Goal: Task Accomplishment & Management: Complete application form

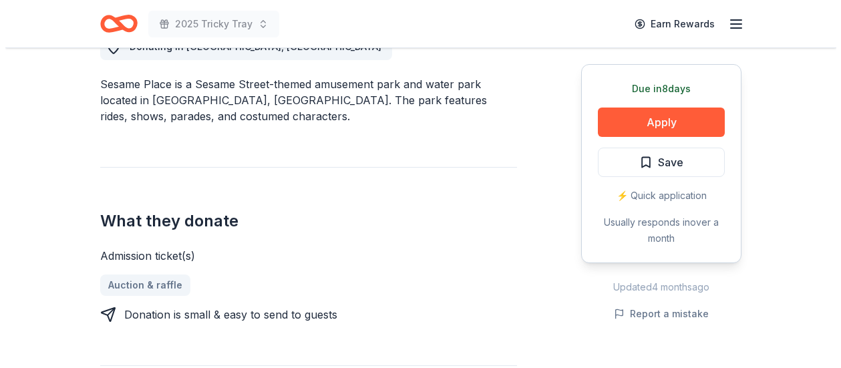
scroll to position [534, 0]
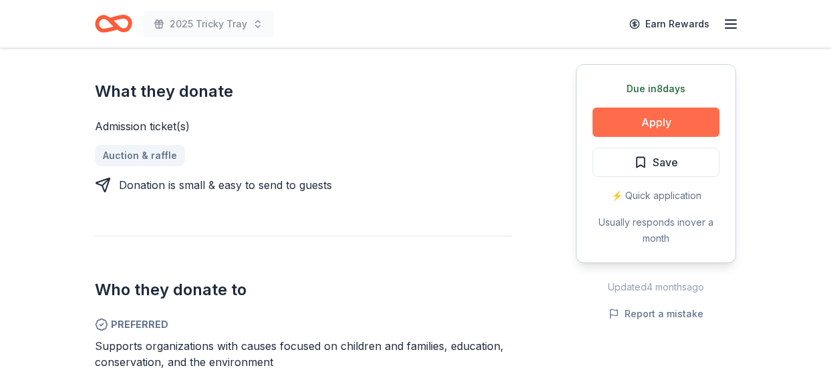
click at [659, 116] on button "Apply" at bounding box center [656, 122] width 127 height 29
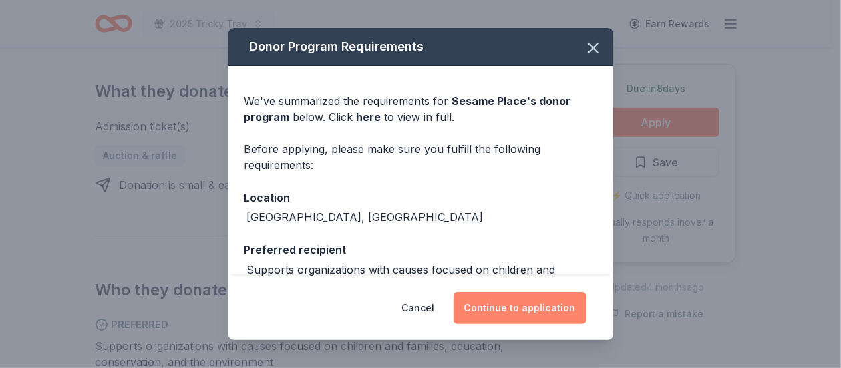
click at [559, 313] on button "Continue to application" at bounding box center [520, 308] width 133 height 32
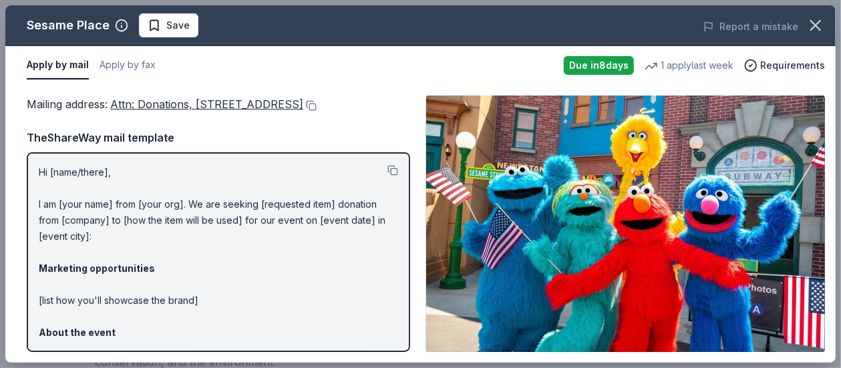
click at [168, 29] on span "Save" at bounding box center [177, 25] width 23 height 16
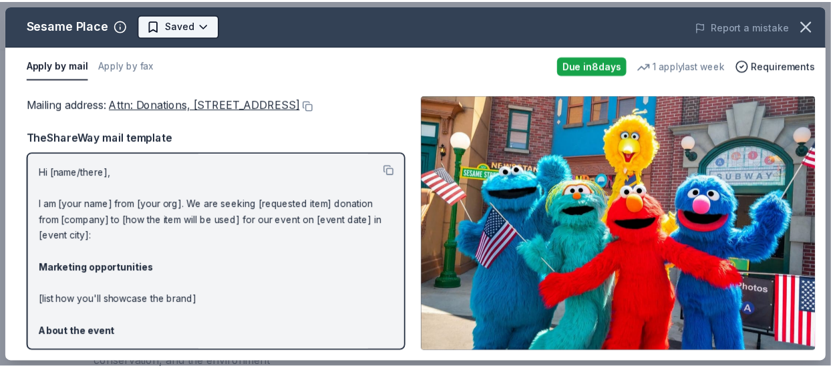
scroll to position [0, 0]
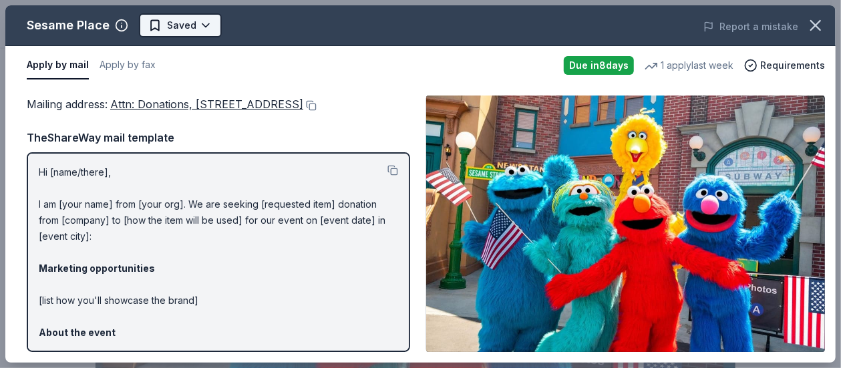
click at [212, 27] on body "2025 Tricky Tray Earn Rewards Due in 8 days Share Sesame Place New • 1 reviews …" at bounding box center [415, 184] width 831 height 368
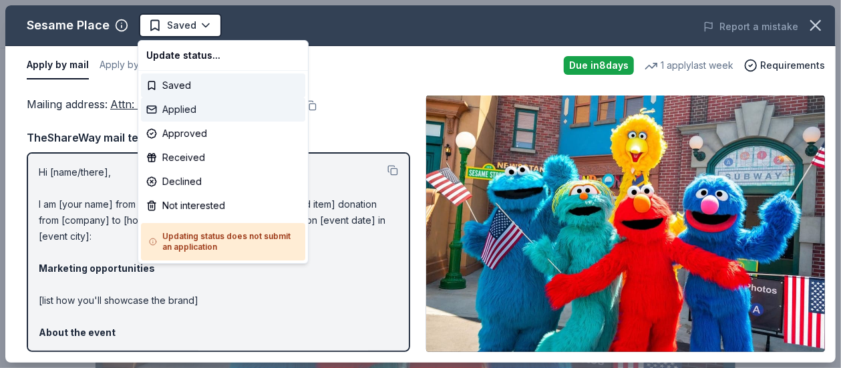
drag, startPoint x: 220, startPoint y: 110, endPoint x: 224, endPoint y: 117, distance: 8.7
click at [221, 110] on div "Applied" at bounding box center [223, 110] width 164 height 24
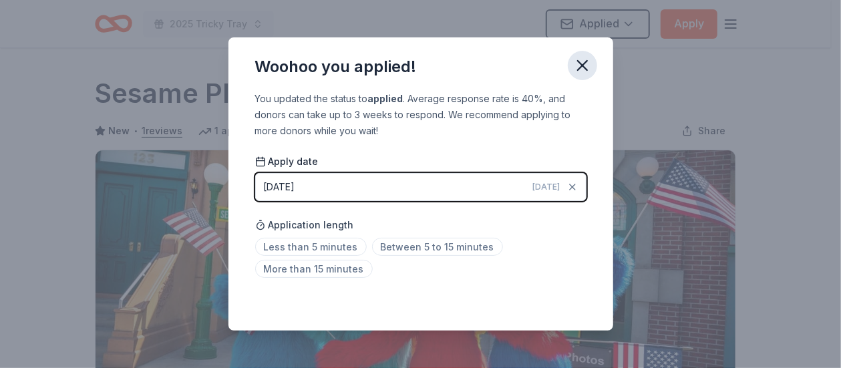
drag, startPoint x: 593, startPoint y: 71, endPoint x: 585, endPoint y: 72, distance: 8.1
click at [593, 71] on button "button" at bounding box center [582, 65] width 29 height 29
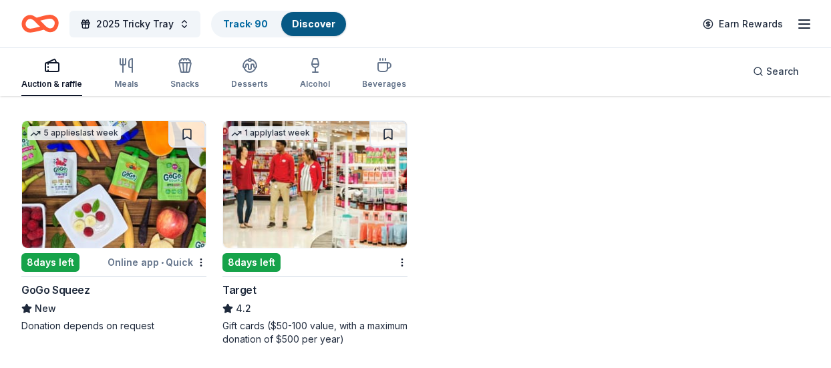
scroll to position [4391, 0]
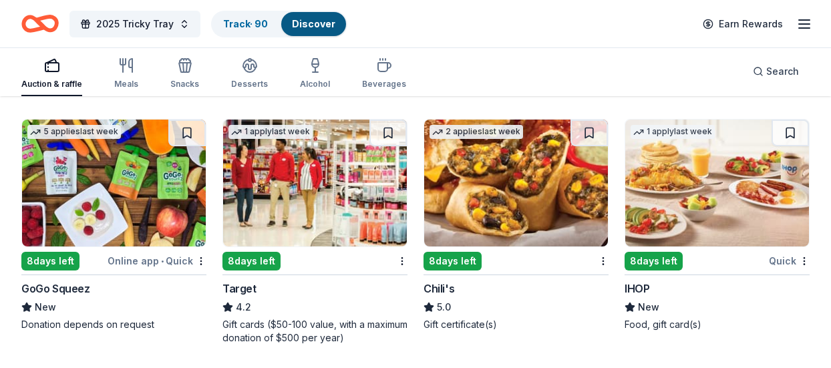
click at [125, 183] on img at bounding box center [114, 183] width 184 height 127
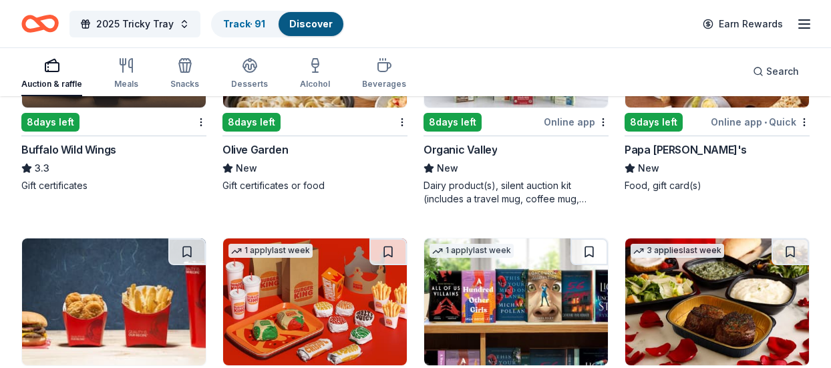
scroll to position [4925, 0]
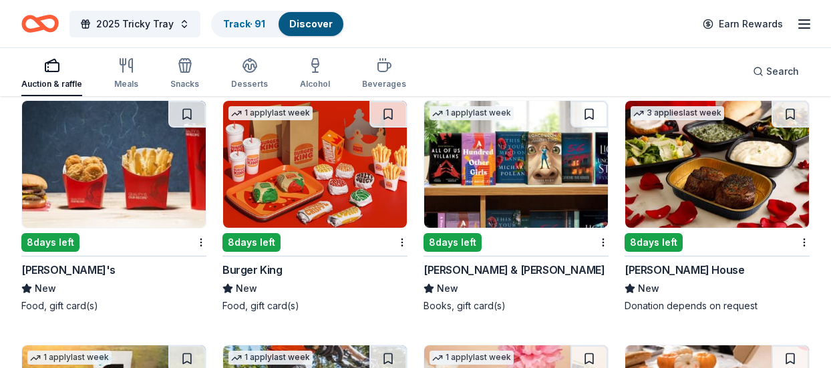
click at [530, 198] on img at bounding box center [516, 164] width 184 height 127
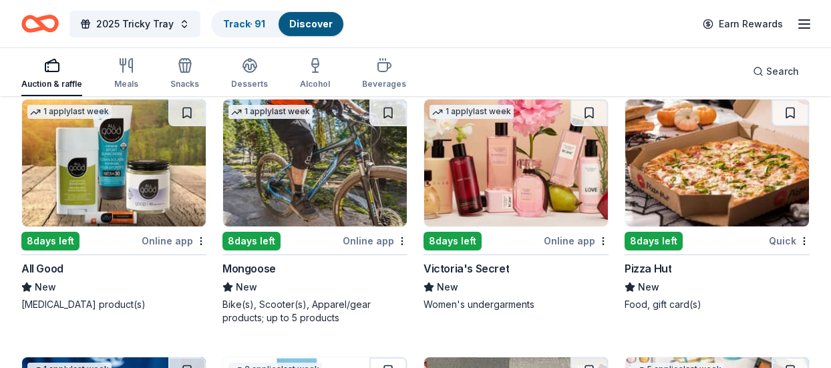
scroll to position [5192, 0]
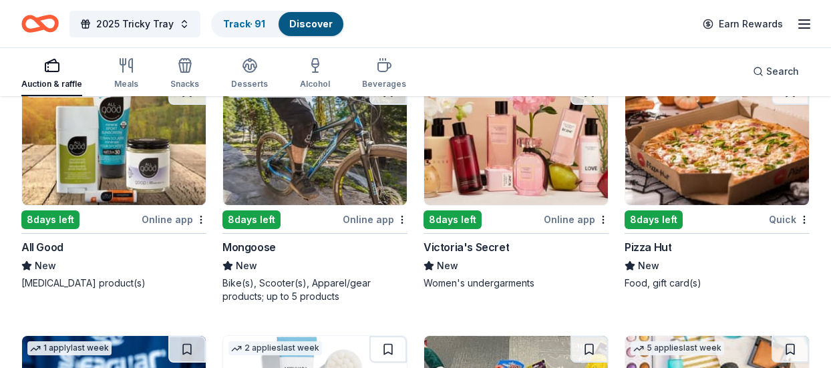
click at [107, 161] on img at bounding box center [114, 141] width 184 height 127
drag, startPoint x: 1, startPoint y: 297, endPoint x: 13, endPoint y: 300, distance: 12.5
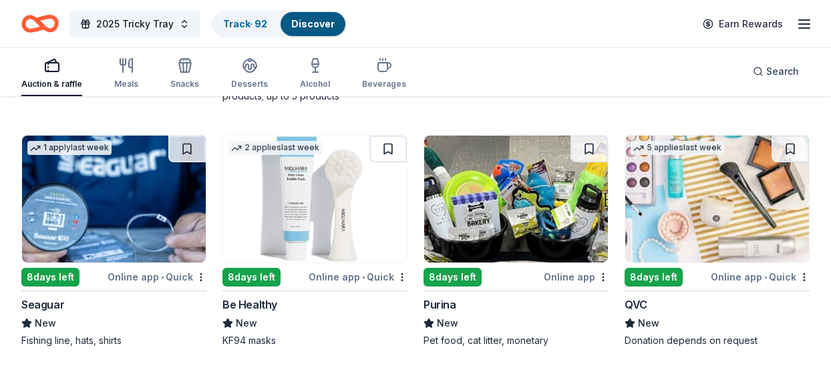
click at [320, 209] on img at bounding box center [315, 199] width 184 height 127
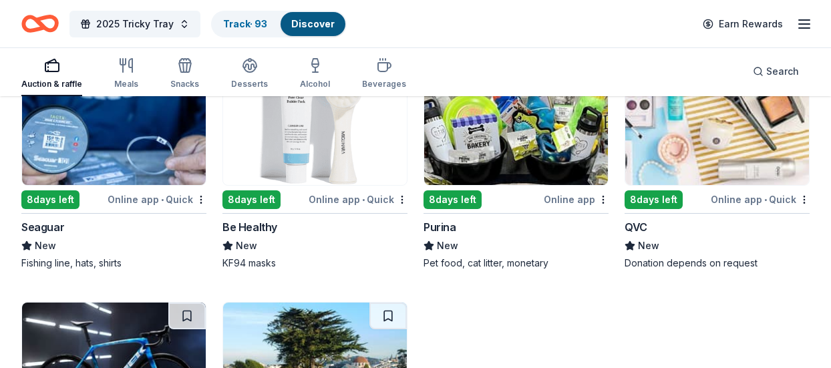
scroll to position [5460, 0]
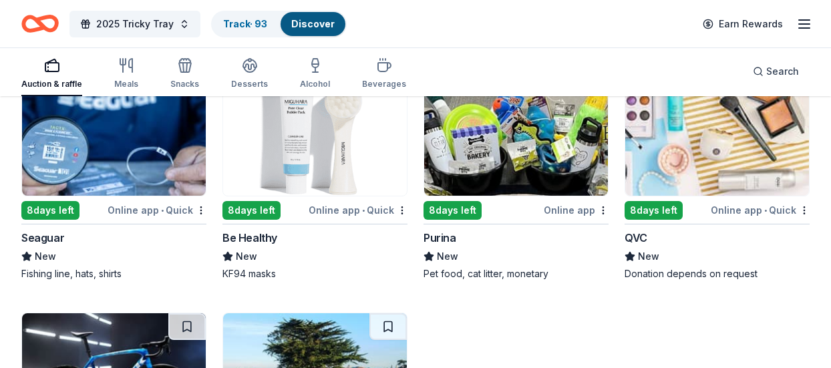
click at [742, 129] on img at bounding box center [717, 132] width 184 height 127
click at [706, 158] on img at bounding box center [717, 132] width 184 height 127
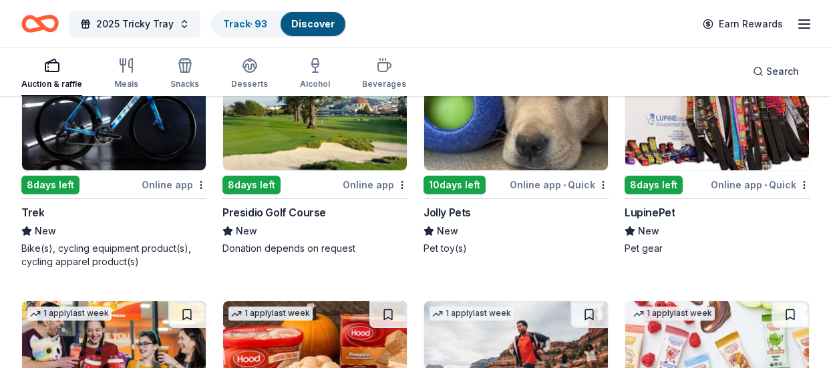
scroll to position [5660, 0]
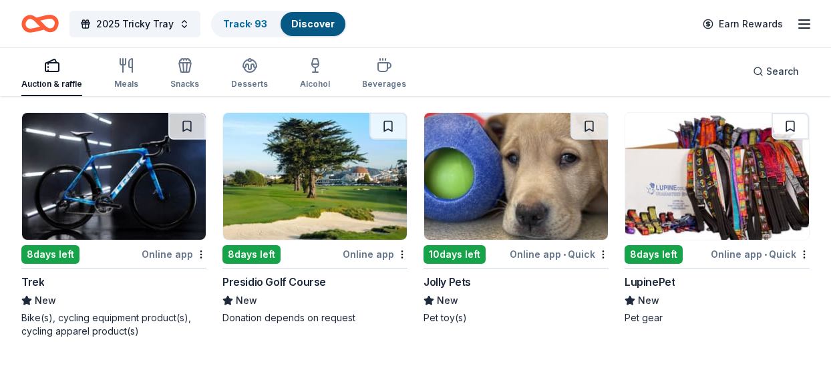
click at [540, 174] on img at bounding box center [516, 176] width 184 height 127
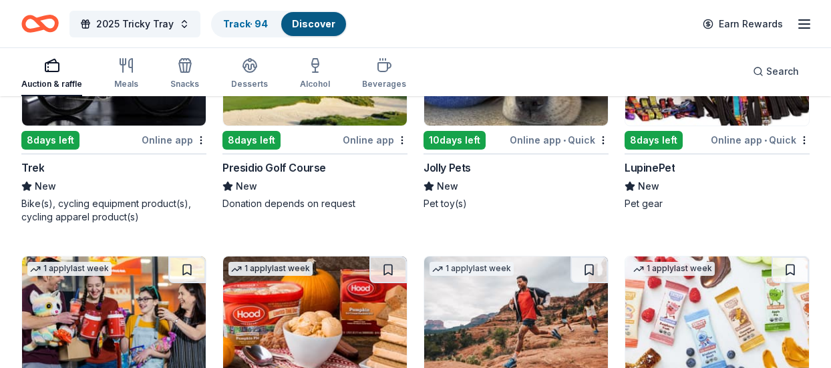
scroll to position [5794, 0]
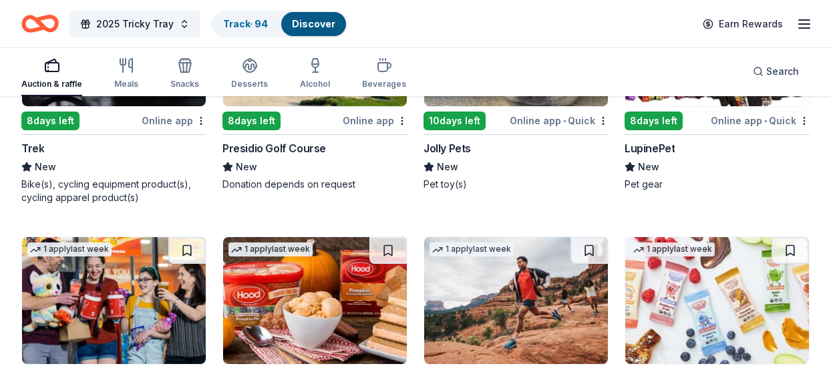
click at [728, 112] on div "Online app • Quick" at bounding box center [760, 120] width 99 height 17
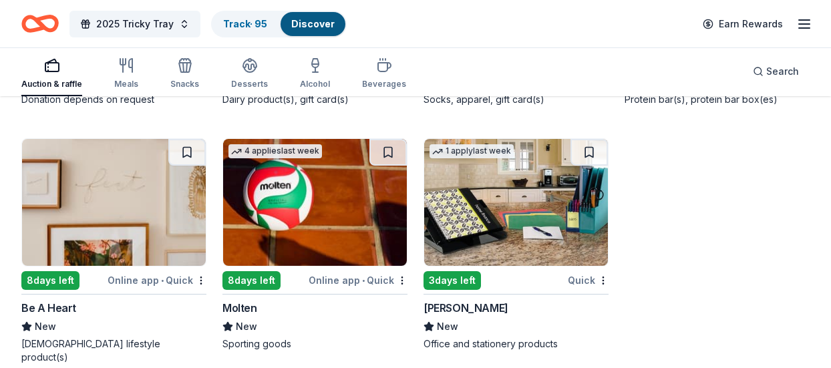
scroll to position [6139, 0]
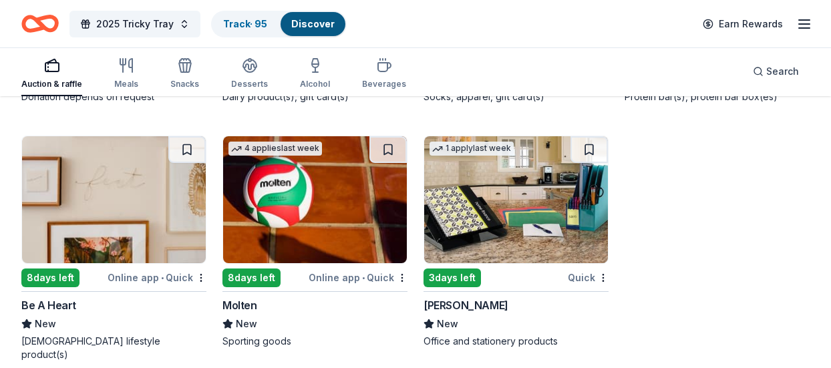
click at [546, 210] on img at bounding box center [516, 199] width 184 height 127
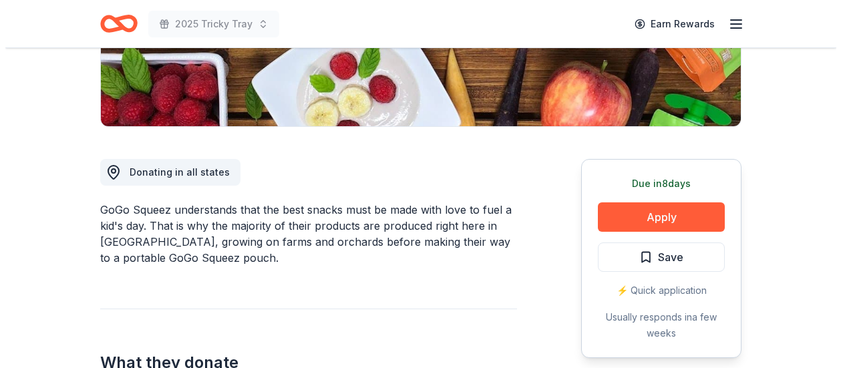
scroll to position [334, 0]
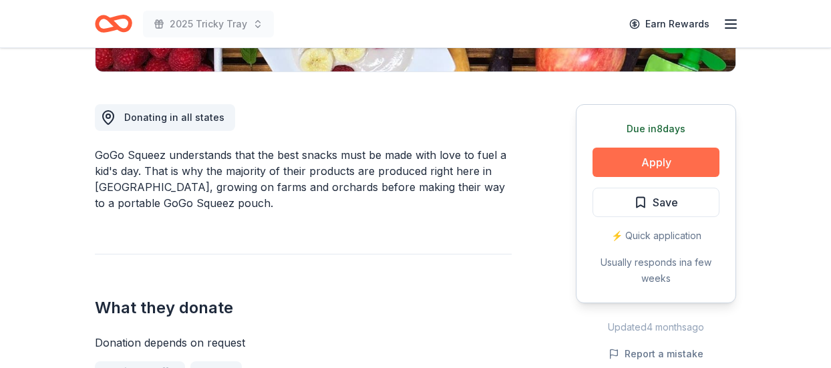
click at [682, 148] on button "Apply" at bounding box center [656, 162] width 127 height 29
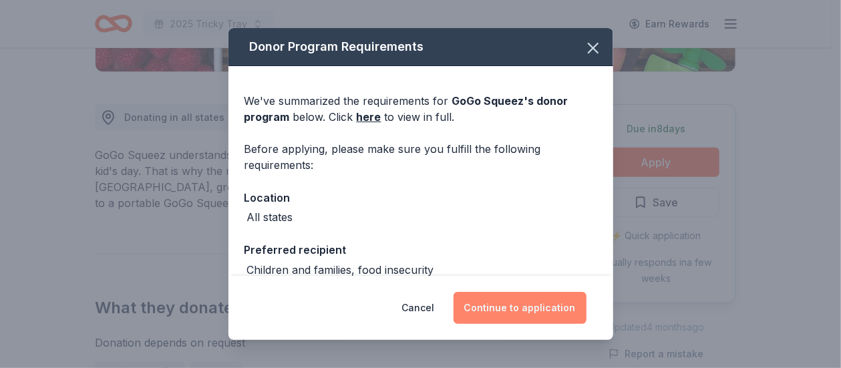
click at [559, 303] on button "Continue to application" at bounding box center [520, 308] width 133 height 32
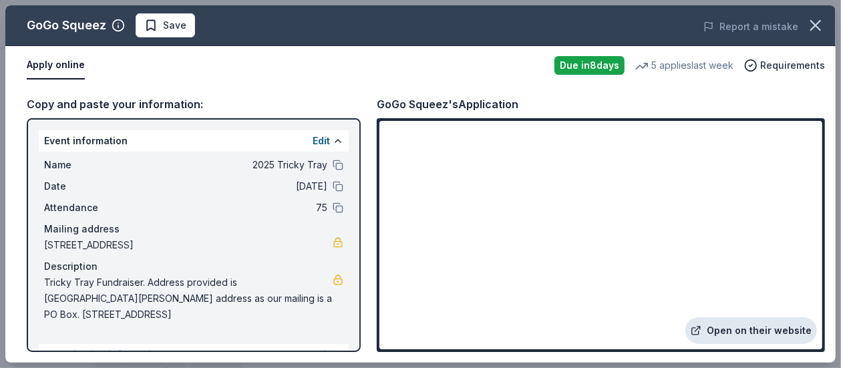
click at [730, 327] on link "Open on their website" at bounding box center [751, 330] width 132 height 27
click at [170, 31] on span "Save" at bounding box center [174, 25] width 23 height 16
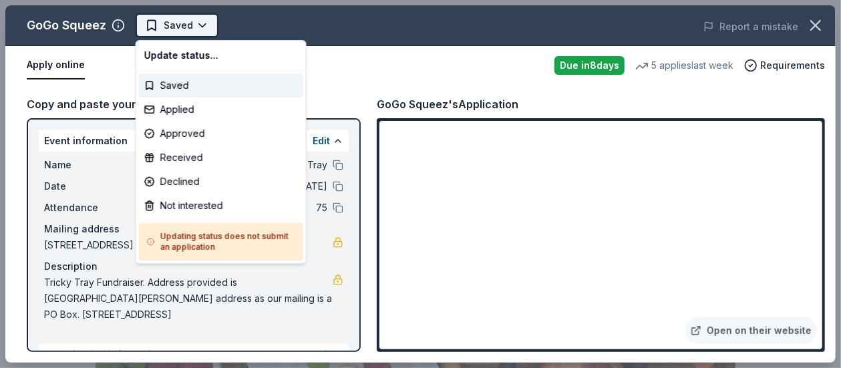
click at [169, 30] on body "2025 Tricky Tray Saved Apply Due in 8 days Share GoGo Squeez New 5 applies last…" at bounding box center [415, 184] width 831 height 368
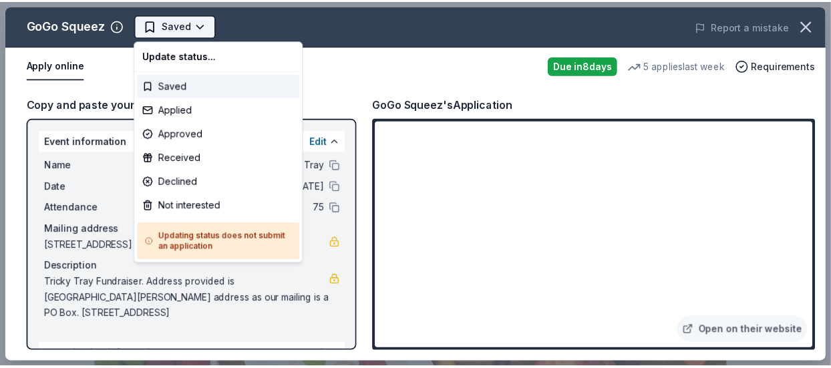
scroll to position [0, 0]
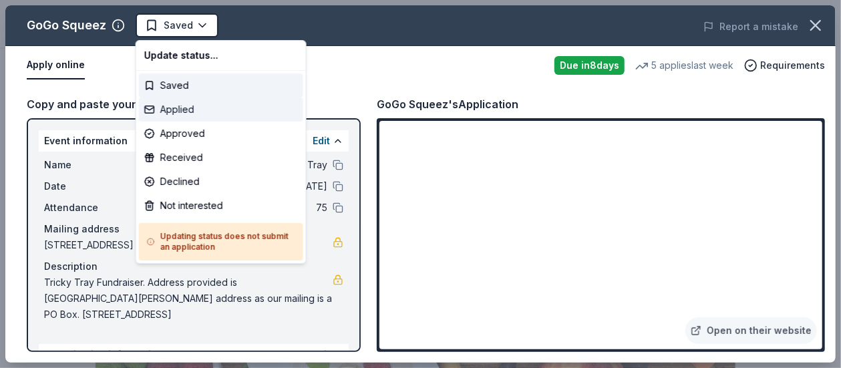
click at [199, 117] on div "Applied" at bounding box center [221, 110] width 164 height 24
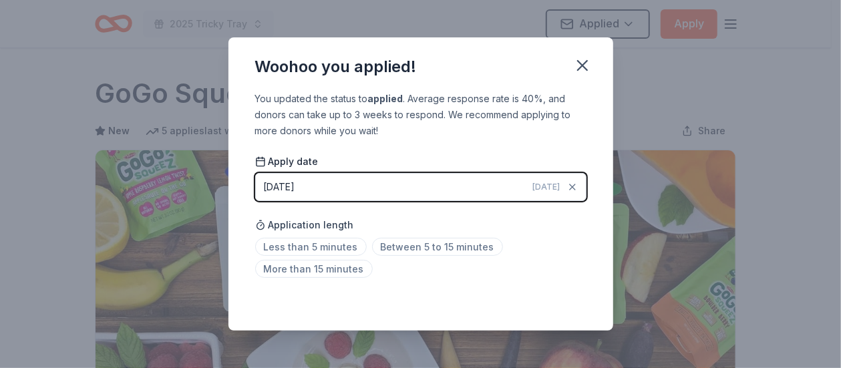
click at [436, 317] on div "You updated the status to applied . Average response rate is 40%, and donors ca…" at bounding box center [420, 211] width 385 height 241
click at [572, 63] on button "button" at bounding box center [582, 65] width 29 height 29
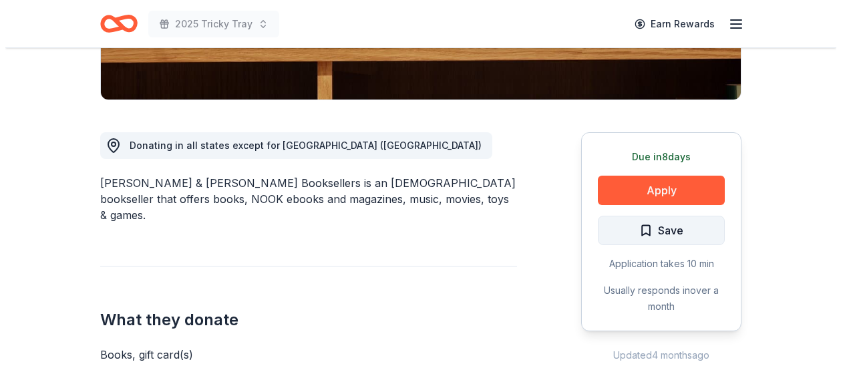
scroll to position [334, 0]
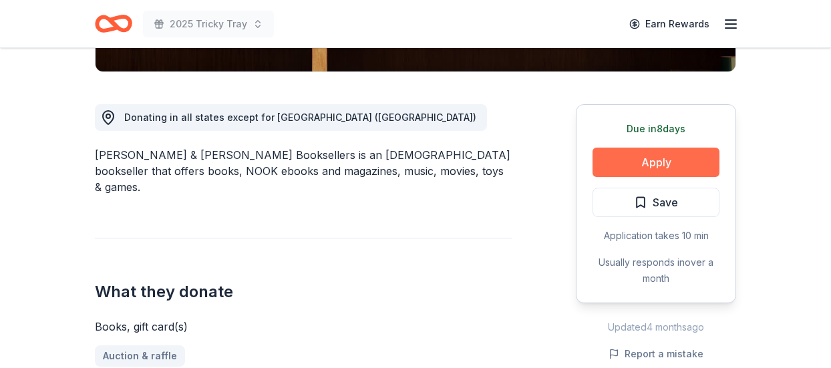
click at [687, 164] on button "Apply" at bounding box center [656, 162] width 127 height 29
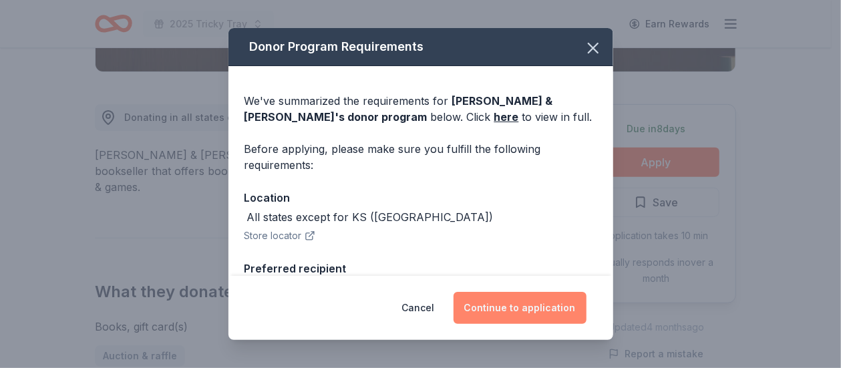
click at [517, 309] on button "Continue to application" at bounding box center [520, 308] width 133 height 32
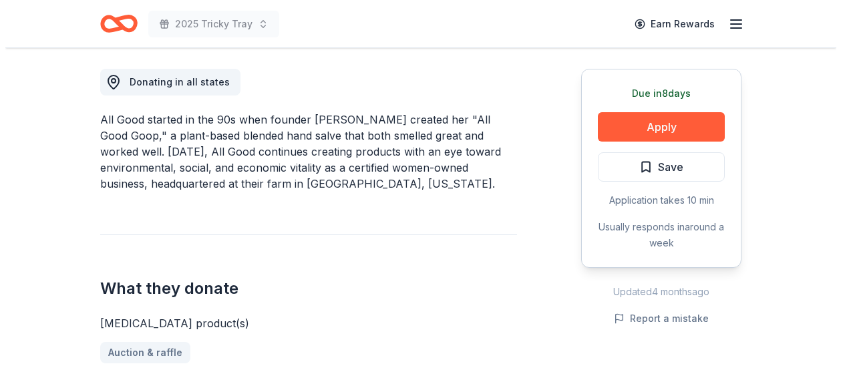
scroll to position [401, 0]
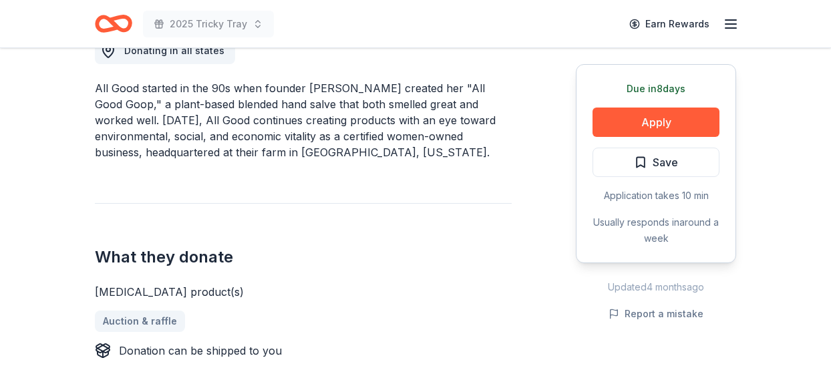
click at [637, 138] on div "Due [DATE] Apply Save Application takes 10 min Usually responds in around a week" at bounding box center [656, 163] width 160 height 199
click at [643, 110] on button "Apply" at bounding box center [656, 122] width 127 height 29
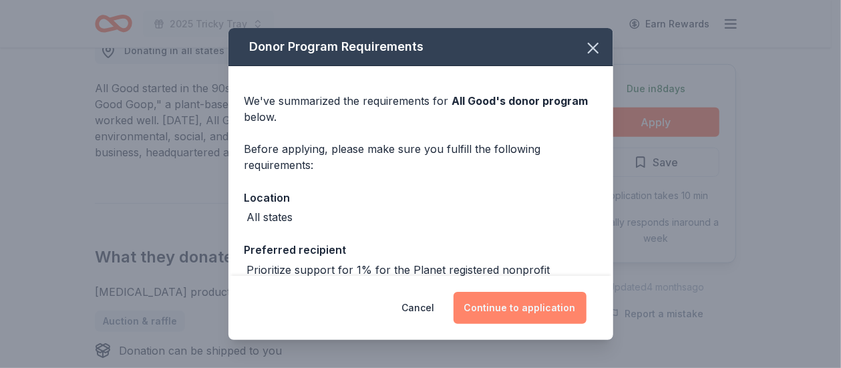
click at [516, 304] on button "Continue to application" at bounding box center [520, 308] width 133 height 32
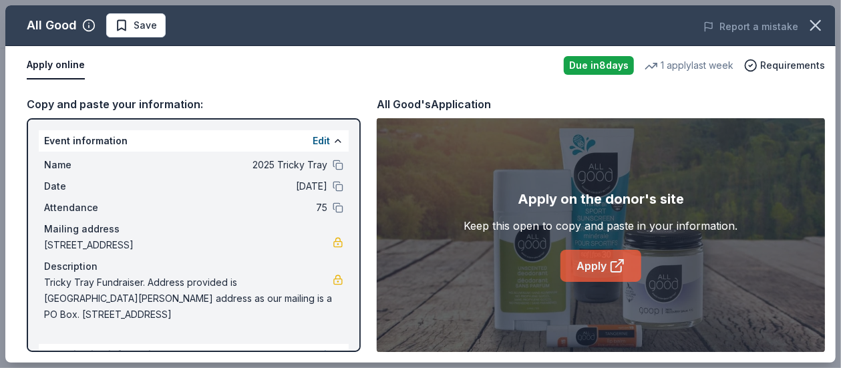
click at [619, 271] on icon at bounding box center [617, 266] width 16 height 16
click at [152, 19] on span "Save" at bounding box center [145, 25] width 23 height 16
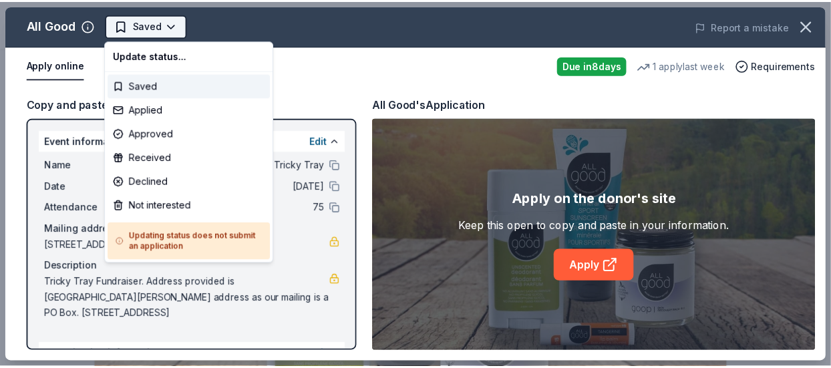
scroll to position [0, 0]
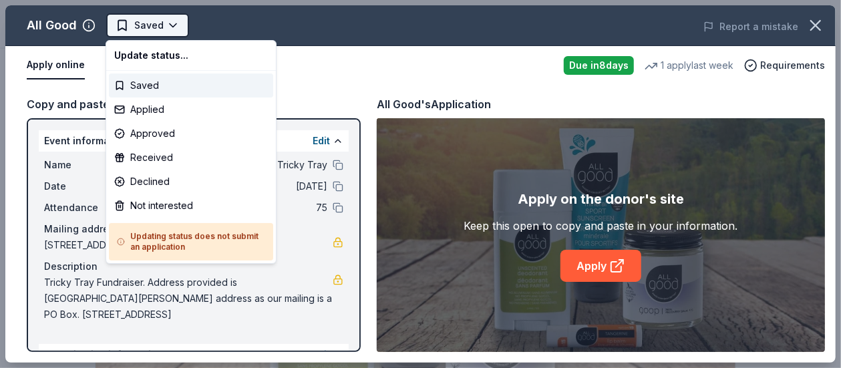
click at [171, 34] on body "2025 Tricky Tray Saved Apply Due in 8 days Share All Good New • 1 reviews 1 app…" at bounding box center [415, 184] width 831 height 368
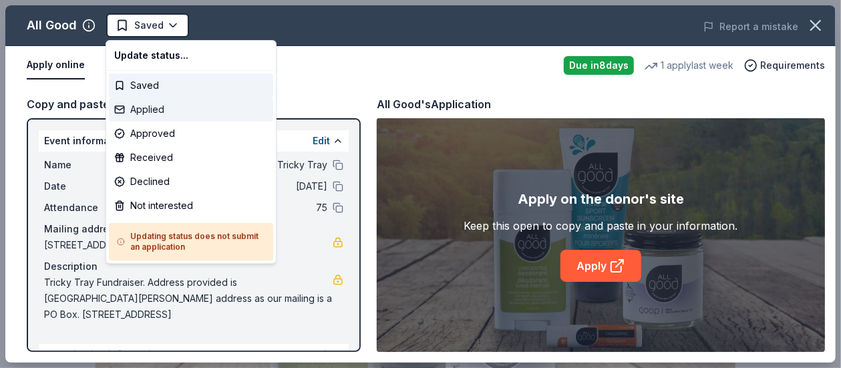
click at [186, 119] on div "Applied" at bounding box center [191, 110] width 164 height 24
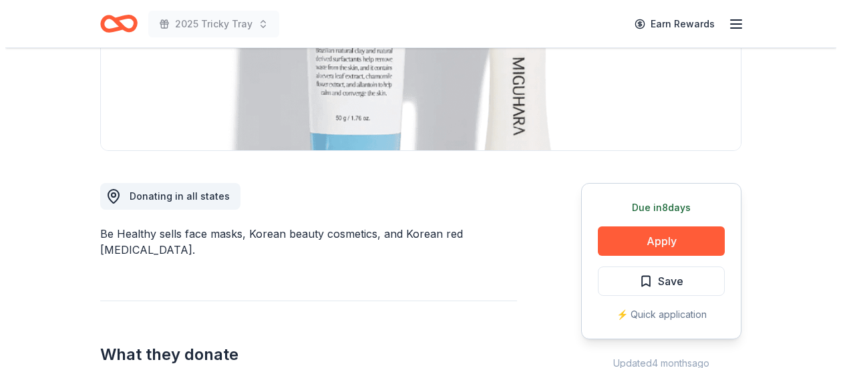
scroll to position [267, 0]
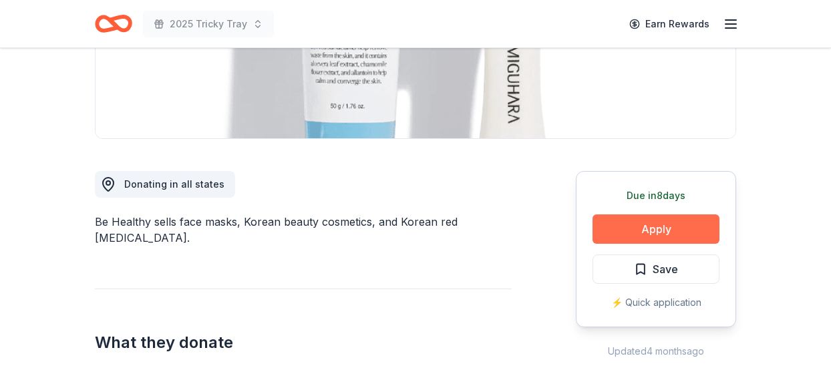
click at [627, 235] on button "Apply" at bounding box center [656, 228] width 127 height 29
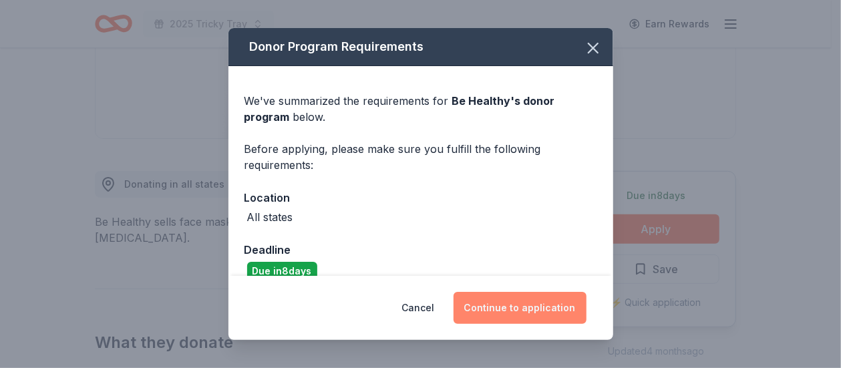
click at [528, 313] on button "Continue to application" at bounding box center [520, 308] width 133 height 32
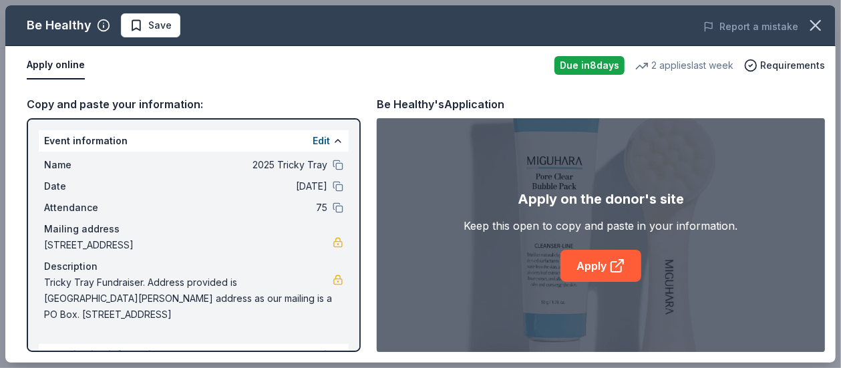
click at [617, 249] on div "Apply on the donor's site Keep this open to copy and paste in your information.…" at bounding box center [601, 235] width 274 height 94
click at [611, 277] on link "Apply" at bounding box center [601, 266] width 81 height 32
click at [153, 35] on button "Save" at bounding box center [150, 25] width 59 height 24
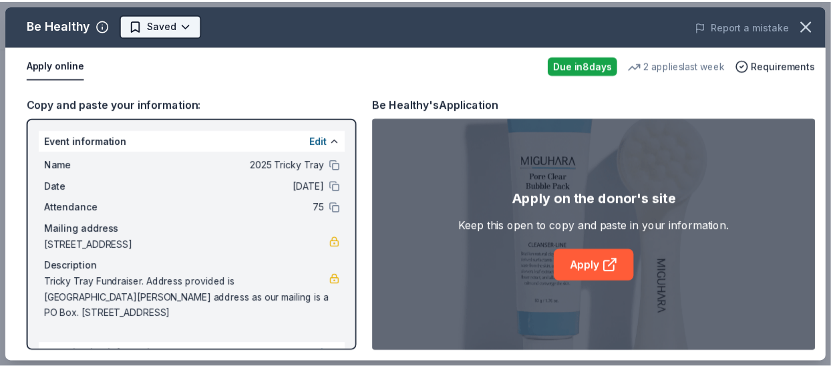
scroll to position [0, 0]
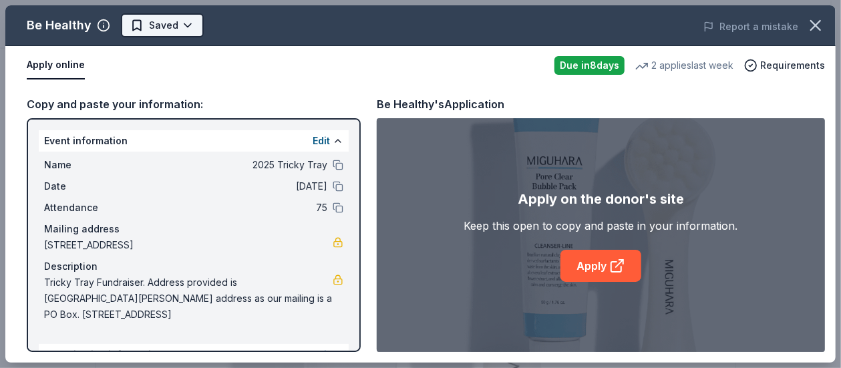
click at [187, 21] on body "2025 Tricky Tray Earn Rewards Due [DATE] Share Be Healthy New • 1 reviews 2 app…" at bounding box center [415, 184] width 831 height 368
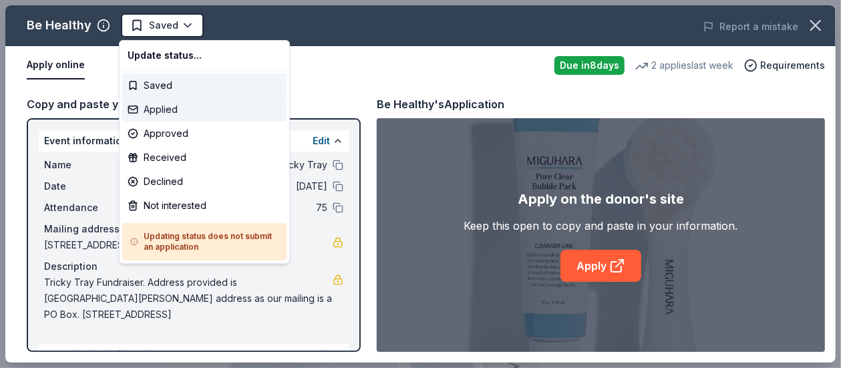
click at [192, 121] on div "Applied" at bounding box center [204, 110] width 164 height 24
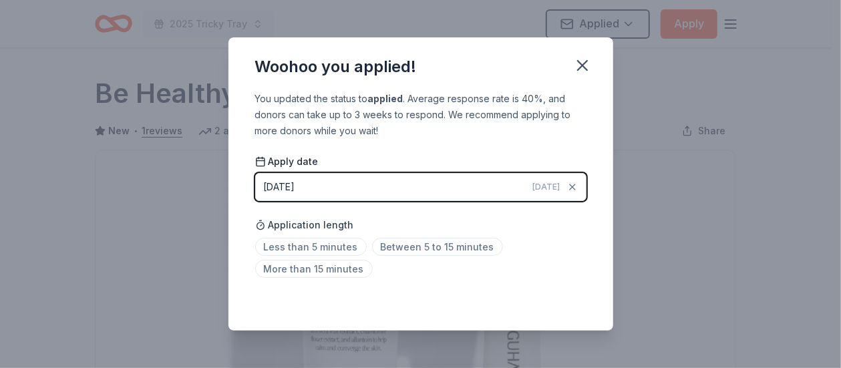
click at [231, 77] on div "Woohoo you applied!" at bounding box center [420, 63] width 385 height 53
click at [592, 58] on button "button" at bounding box center [582, 65] width 29 height 29
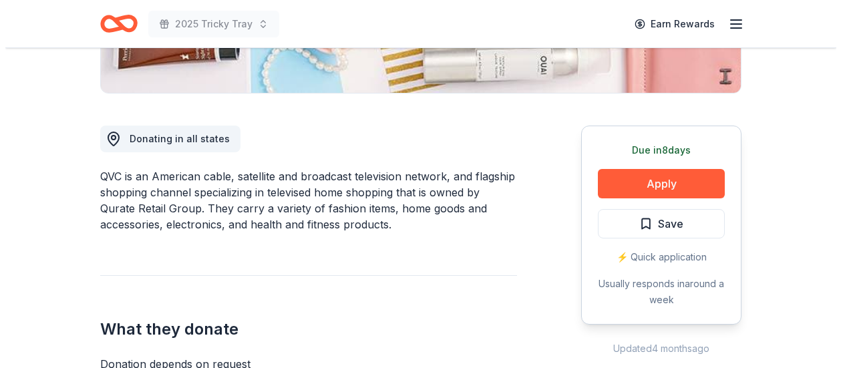
scroll to position [334, 0]
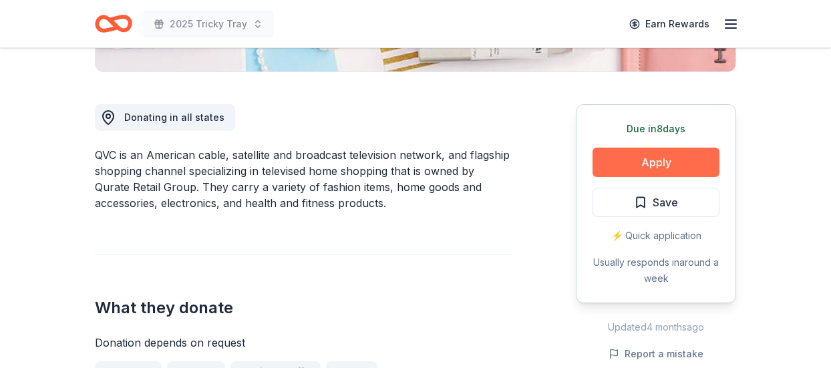
click at [618, 162] on button "Apply" at bounding box center [656, 162] width 127 height 29
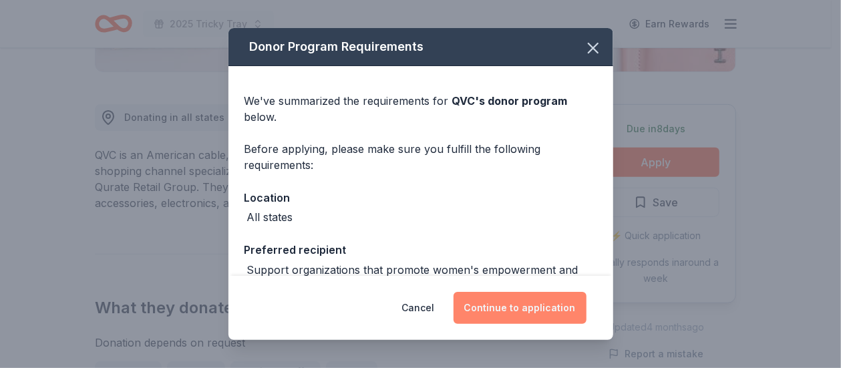
click at [522, 305] on button "Continue to application" at bounding box center [520, 308] width 133 height 32
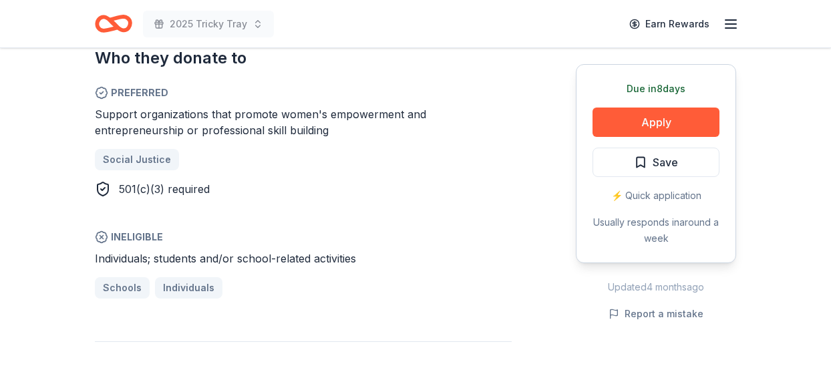
scroll to position [802, 0]
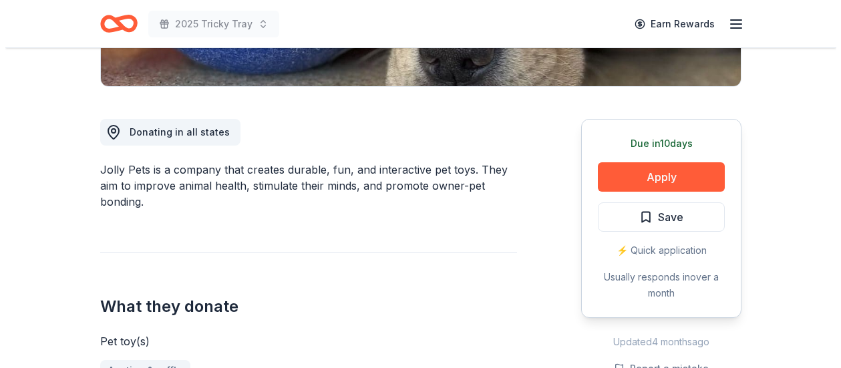
scroll to position [334, 0]
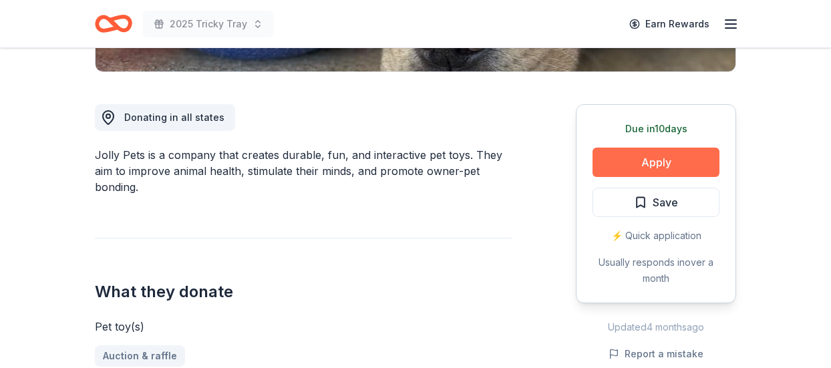
click at [680, 158] on button "Apply" at bounding box center [656, 162] width 127 height 29
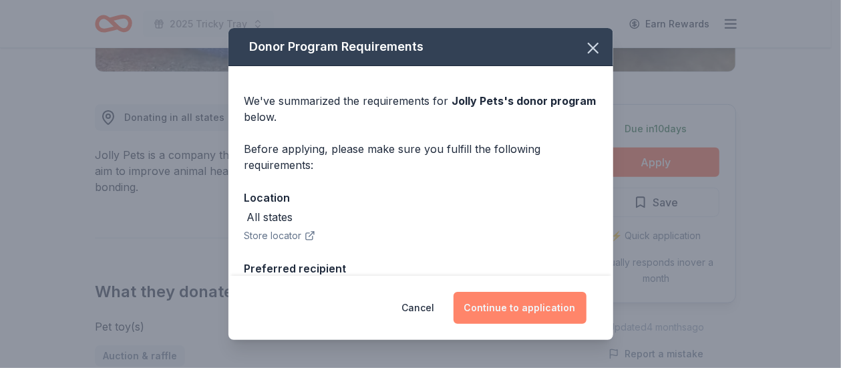
click at [542, 301] on button "Continue to application" at bounding box center [520, 308] width 133 height 32
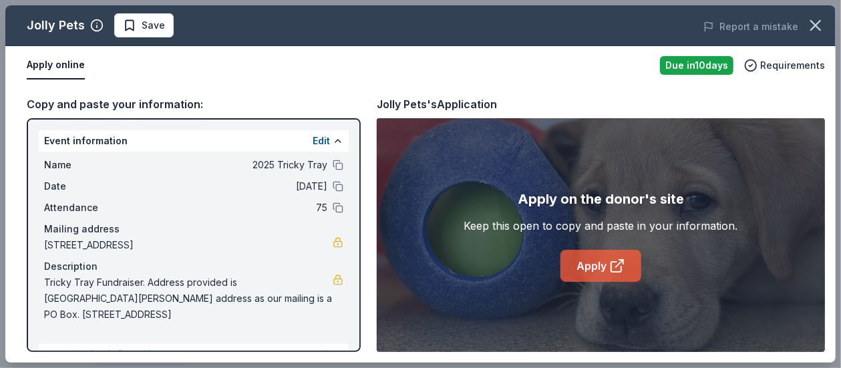
click at [609, 276] on link "Apply" at bounding box center [601, 266] width 81 height 32
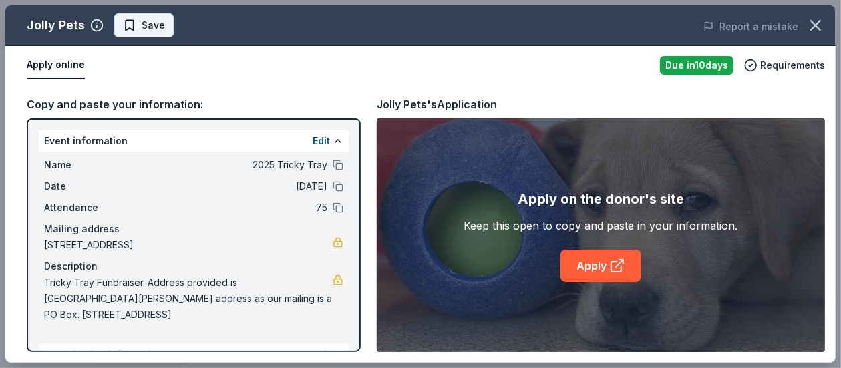
click at [160, 24] on span "Save" at bounding box center [153, 25] width 23 height 16
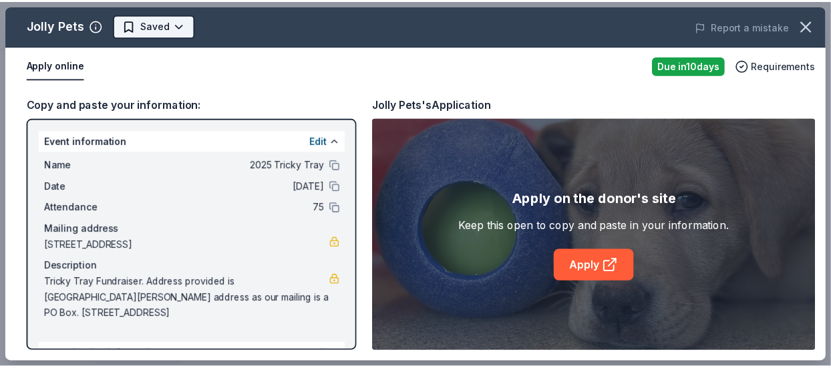
scroll to position [0, 0]
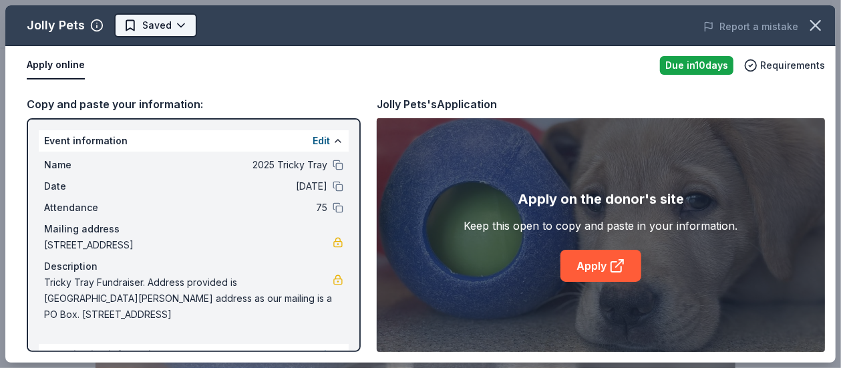
click at [179, 27] on body "2025 Tricky Tray Earn Rewards Due in 10 days Share Jolly Pets New approval rate…" at bounding box center [415, 184] width 831 height 368
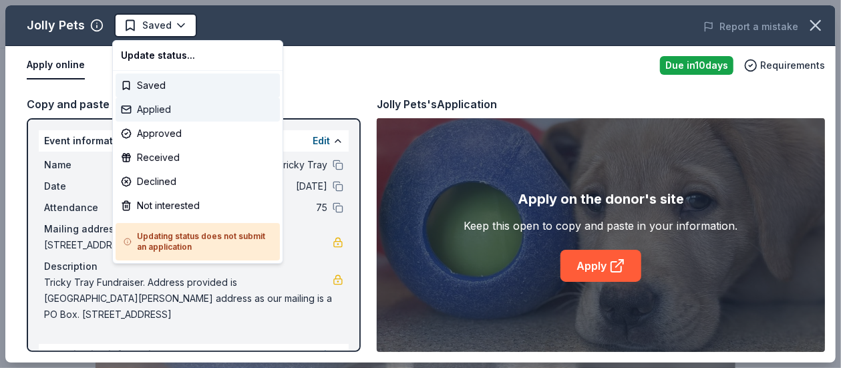
click at [199, 108] on div "Applied" at bounding box center [198, 110] width 164 height 24
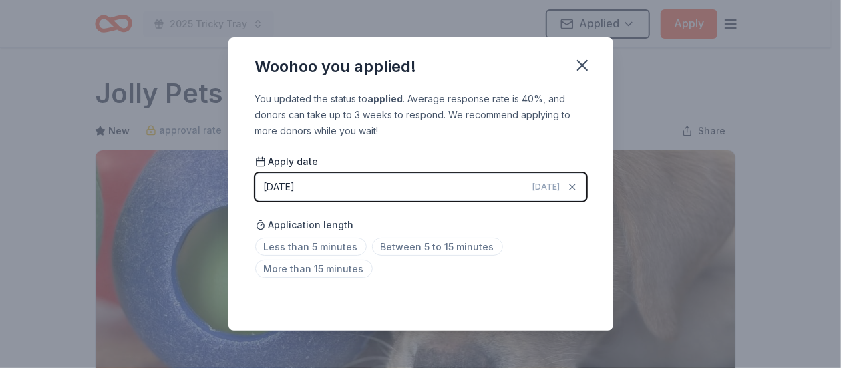
drag, startPoint x: 593, startPoint y: 69, endPoint x: 565, endPoint y: 9, distance: 65.5
click at [592, 69] on button "button" at bounding box center [582, 65] width 29 height 29
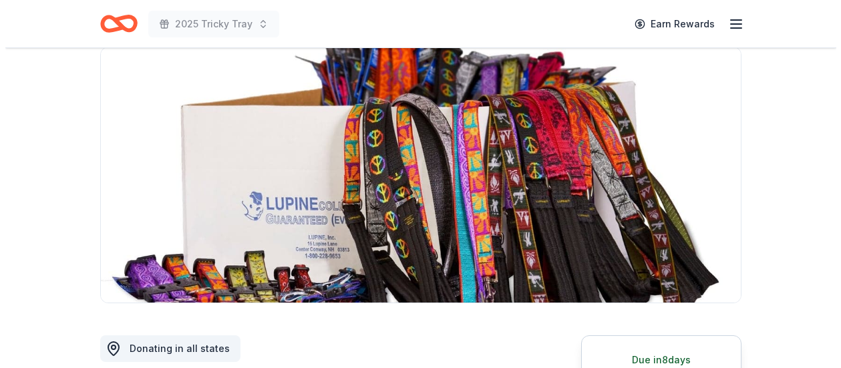
scroll to position [267, 0]
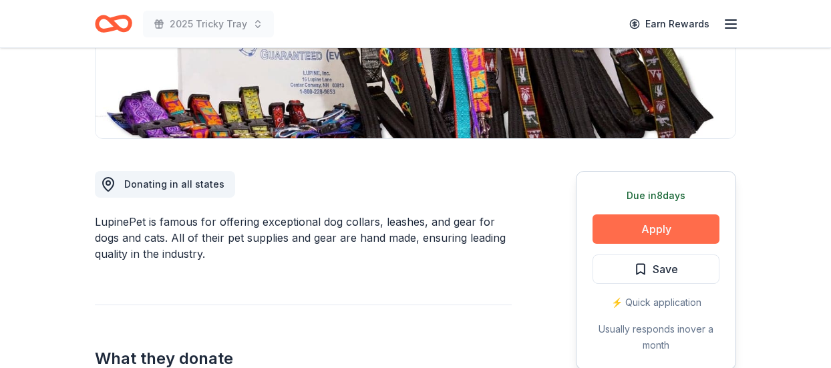
click at [633, 241] on button "Apply" at bounding box center [656, 228] width 127 height 29
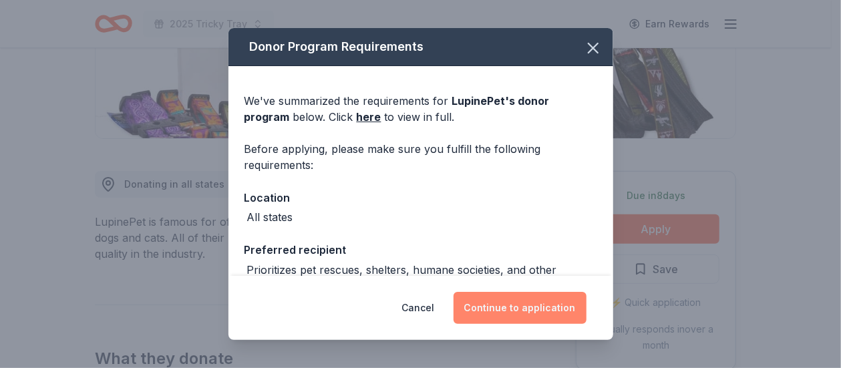
click at [534, 309] on button "Continue to application" at bounding box center [520, 308] width 133 height 32
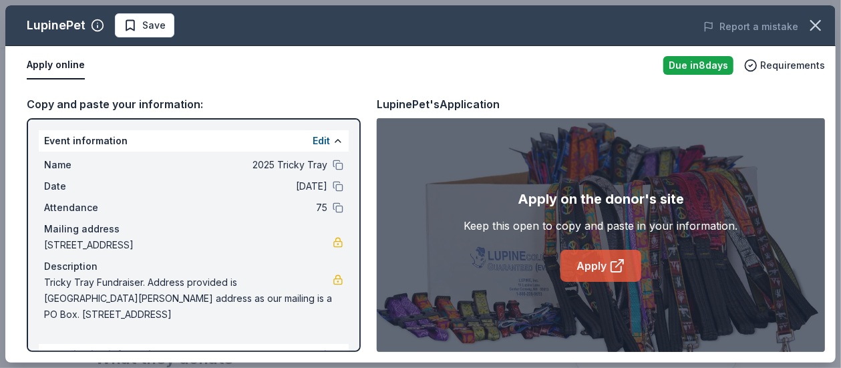
click at [613, 268] on icon at bounding box center [617, 266] width 16 height 16
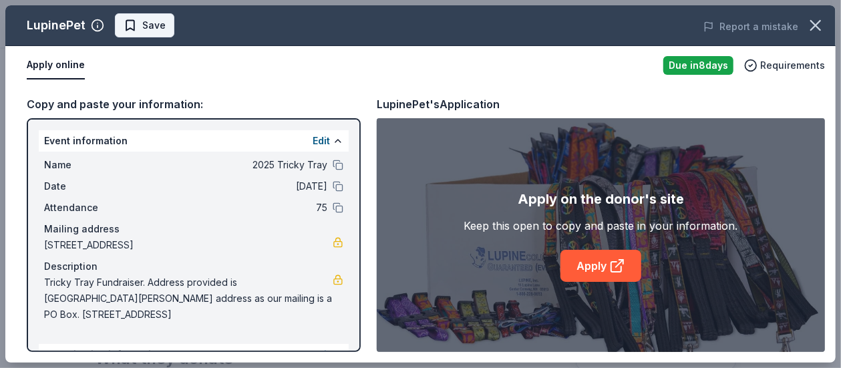
click at [162, 27] on span "Save" at bounding box center [153, 25] width 23 height 16
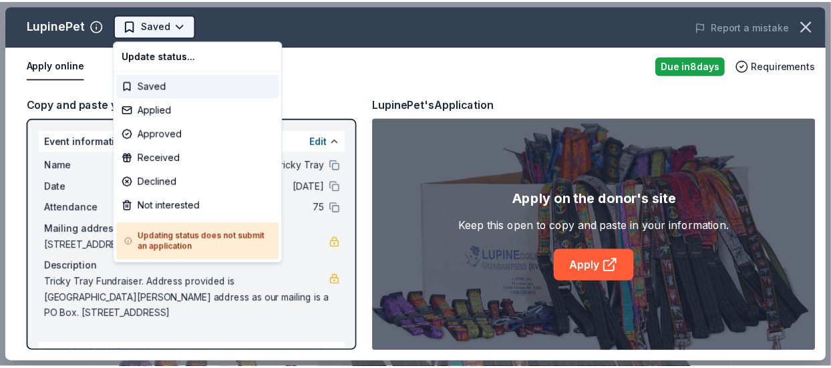
scroll to position [0, 0]
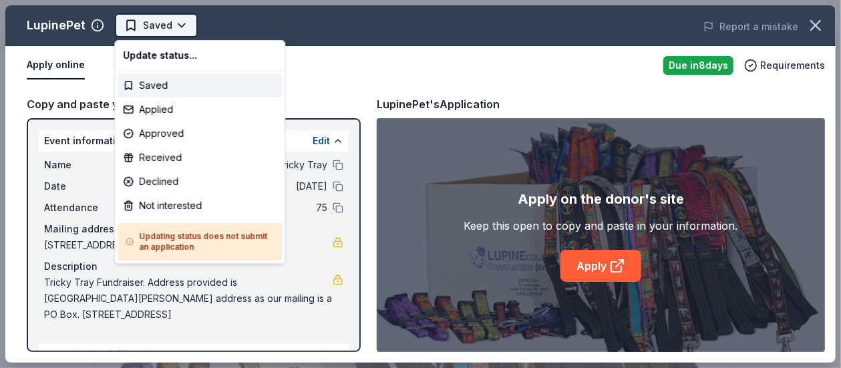
click at [180, 32] on body "2025 Tricky Tray Saved Apply Due [DATE] Share LupinePet New approval rate donat…" at bounding box center [415, 184] width 831 height 368
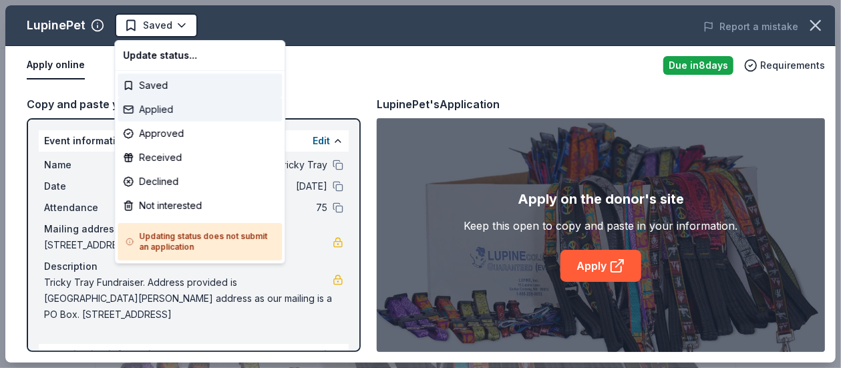
click at [197, 118] on div "Applied" at bounding box center [200, 110] width 164 height 24
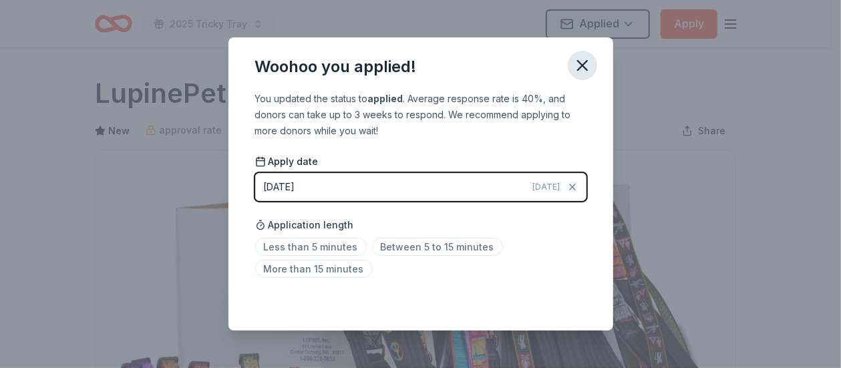
click at [591, 70] on icon "button" at bounding box center [582, 65] width 19 height 19
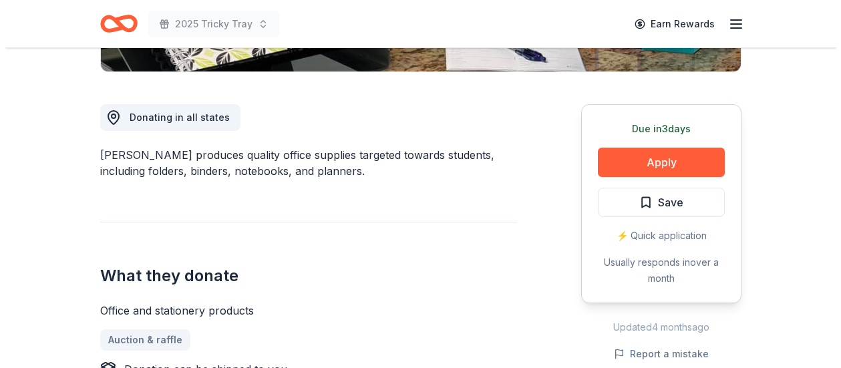
scroll to position [334, 0]
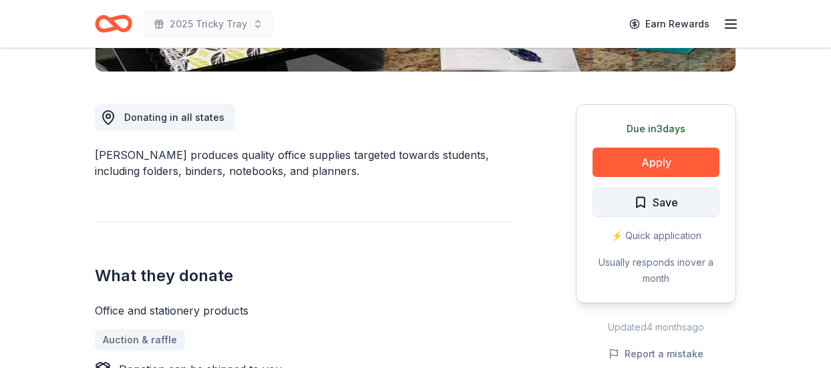
click at [632, 200] on button "Save" at bounding box center [656, 202] width 127 height 29
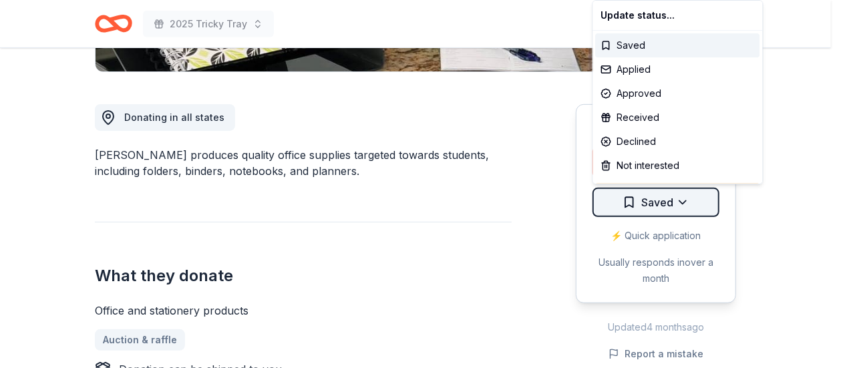
click at [631, 63] on div "Applied" at bounding box center [678, 69] width 164 height 24
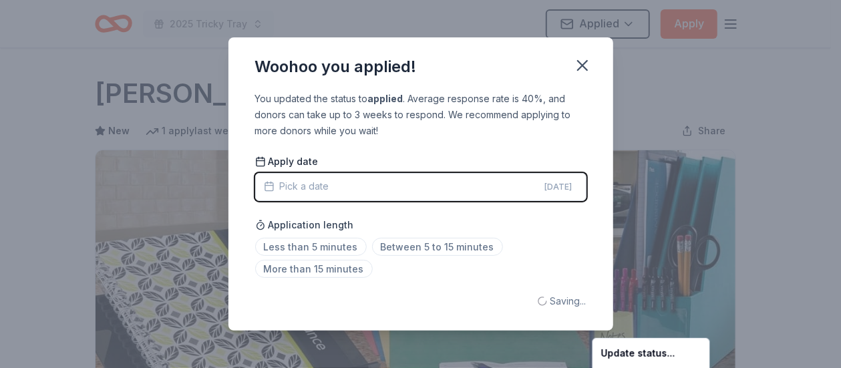
scroll to position [0, 0]
